Goal: Navigation & Orientation: Find specific page/section

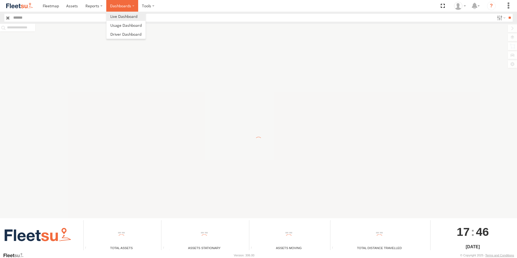
click at [111, 9] on label "Dashboards" at bounding box center [122, 6] width 32 height 12
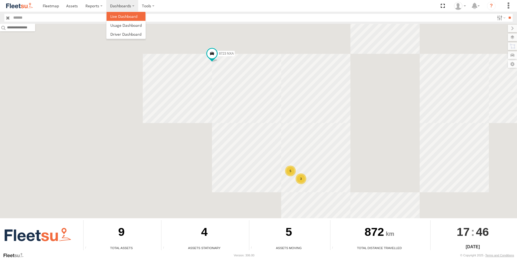
click at [115, 15] on span at bounding box center [123, 16] width 27 height 5
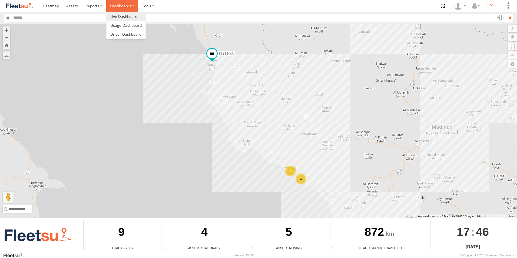
click at [111, 6] on label "Dashboards" at bounding box center [122, 6] width 32 height 12
click at [126, 23] on span at bounding box center [125, 25] width 31 height 5
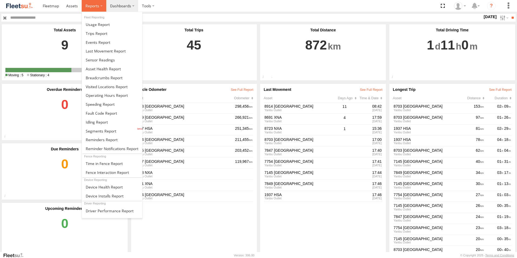
click at [88, 9] on label at bounding box center [94, 6] width 25 height 12
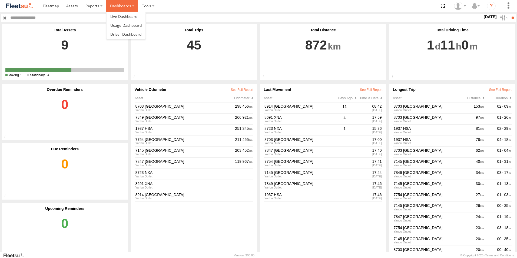
click at [116, 5] on label "Dashboards" at bounding box center [122, 6] width 32 height 12
click at [58, 5] on span at bounding box center [51, 5] width 16 height 5
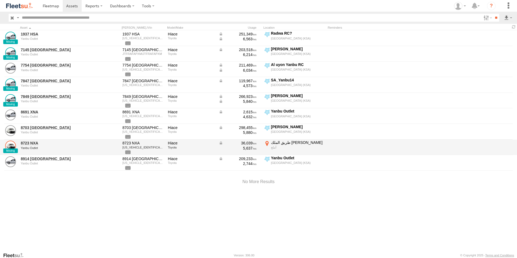
click at [11, 144] on link at bounding box center [10, 146] width 11 height 11
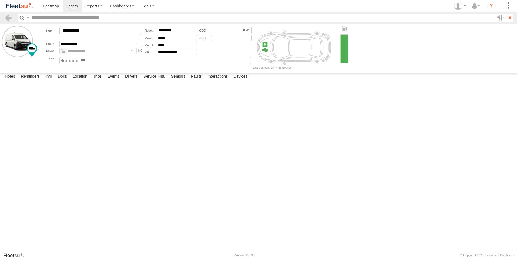
click at [22, 5] on img at bounding box center [19, 5] width 28 height 7
